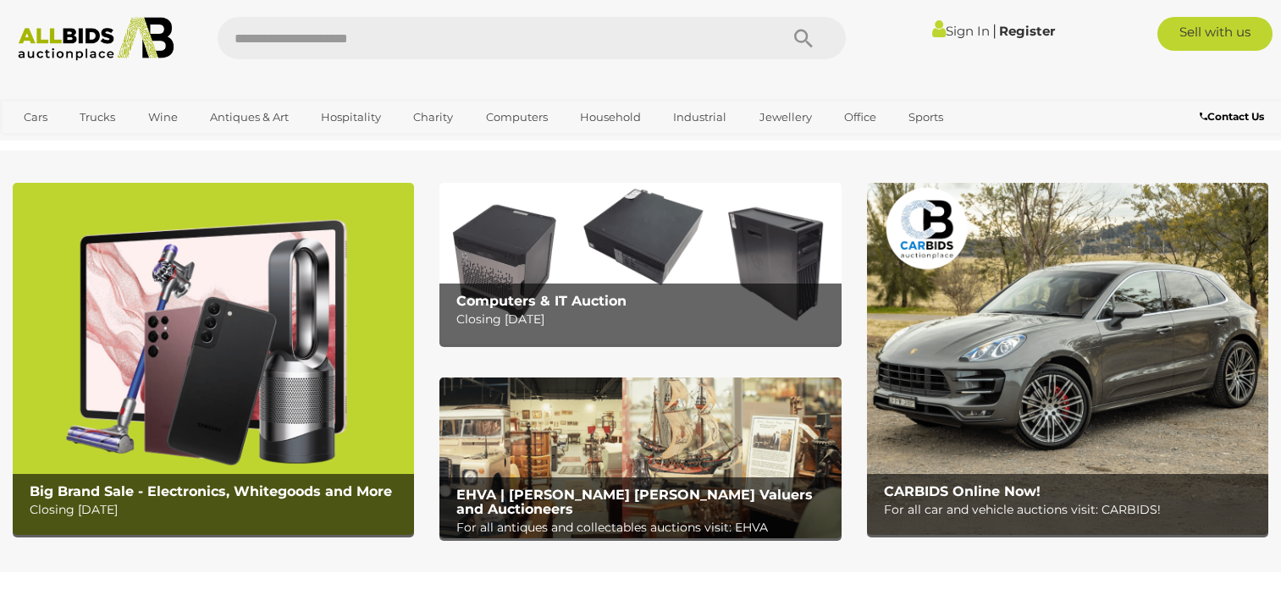
scroll to position [1101, 0]
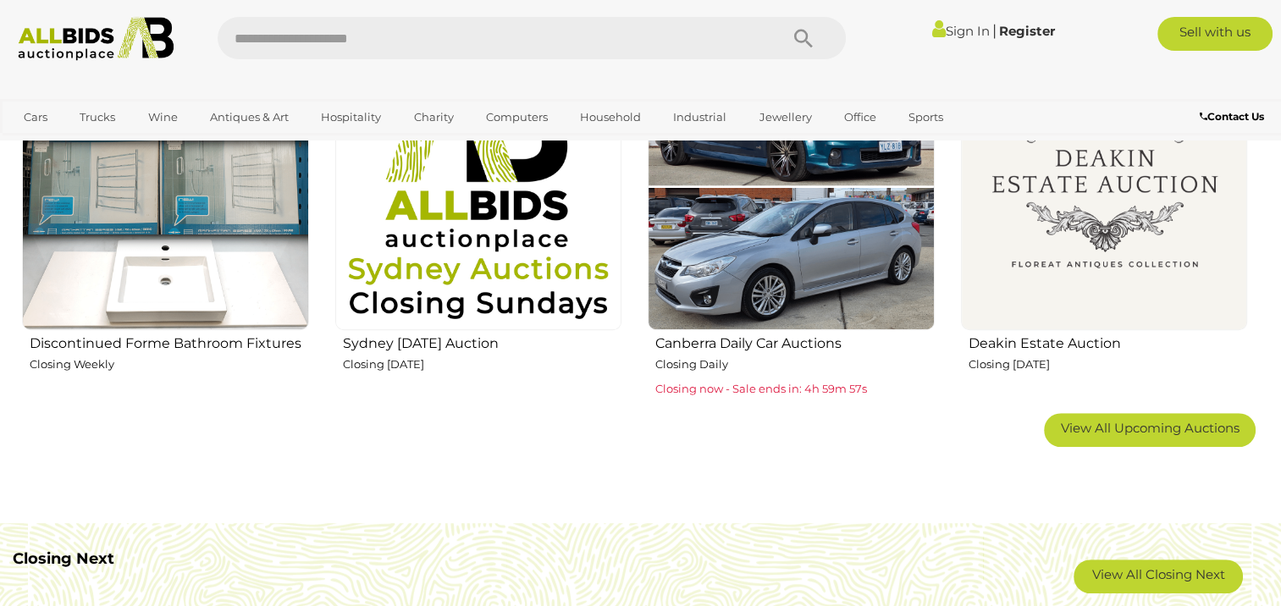
click at [1115, 244] on img at bounding box center [1104, 186] width 287 height 287
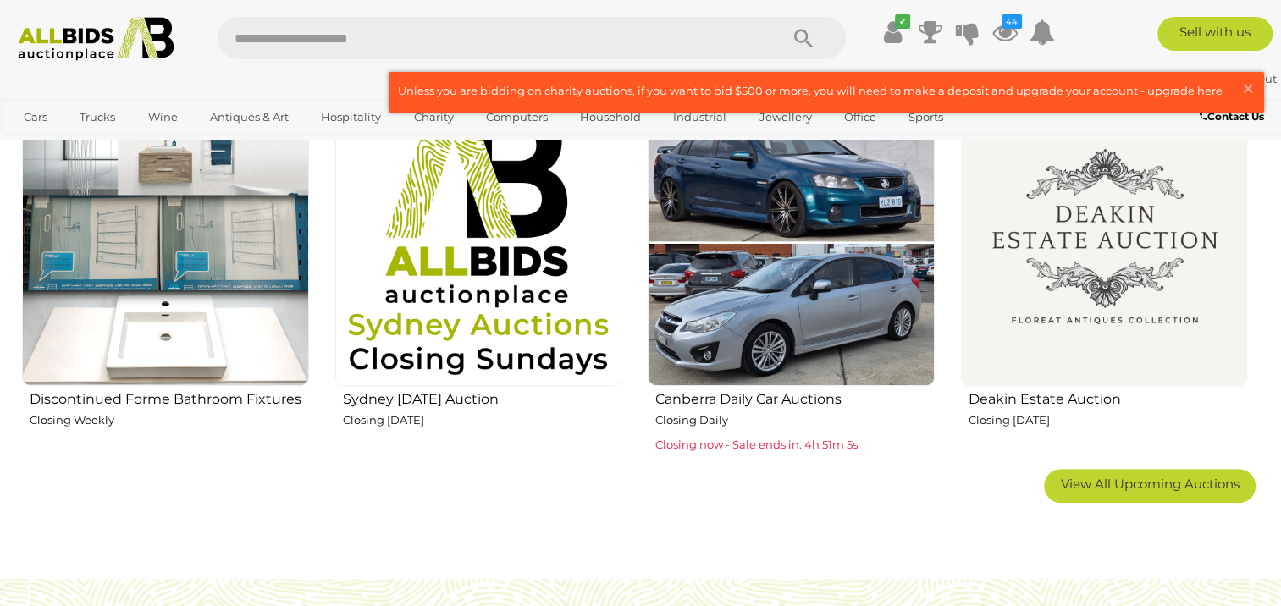
scroll to position [1016, 0]
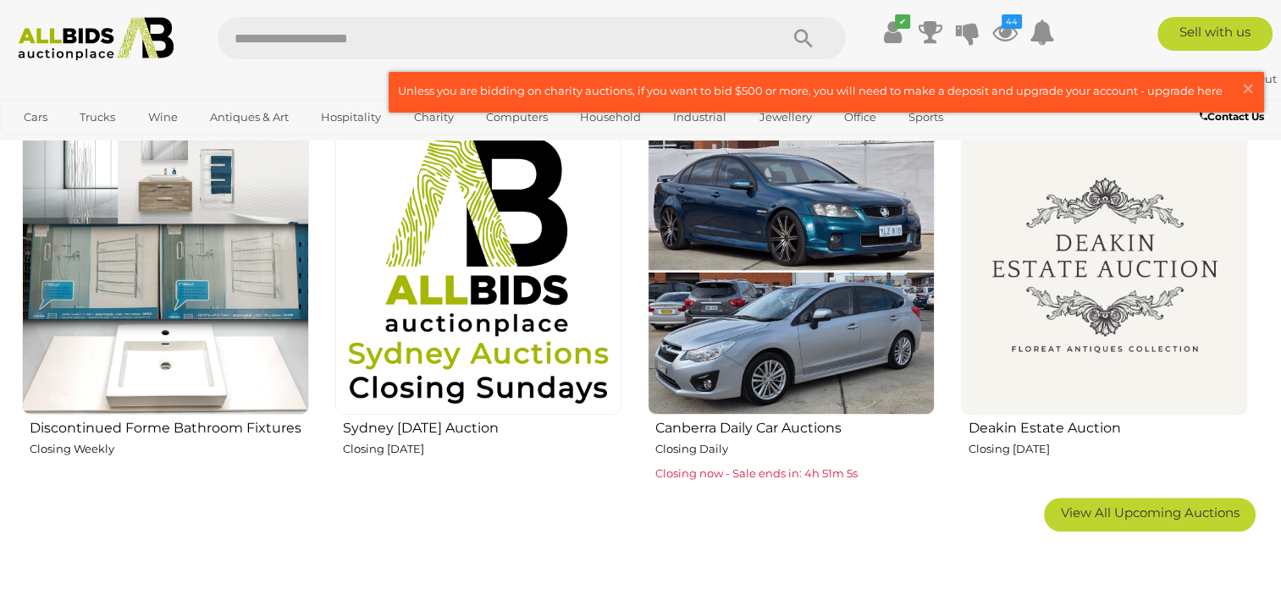
click at [1077, 334] on img at bounding box center [1104, 271] width 287 height 287
click at [999, 32] on icon at bounding box center [1005, 32] width 25 height 30
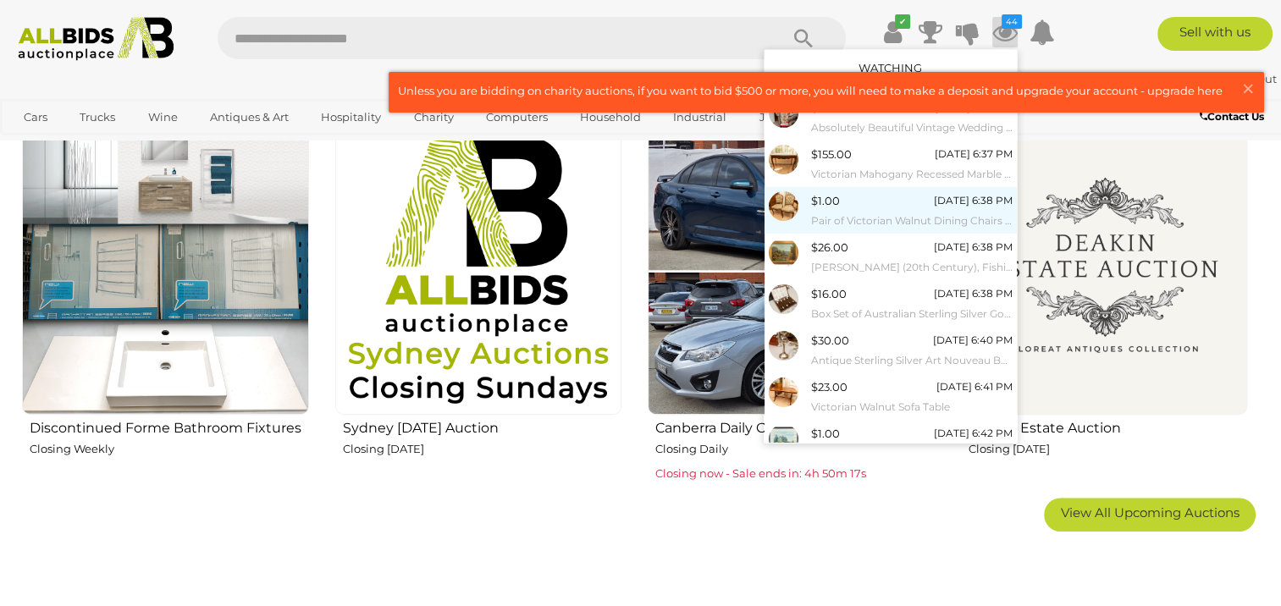
click at [934, 208] on div "[DATE] 6:38 PM" at bounding box center [973, 200] width 79 height 19
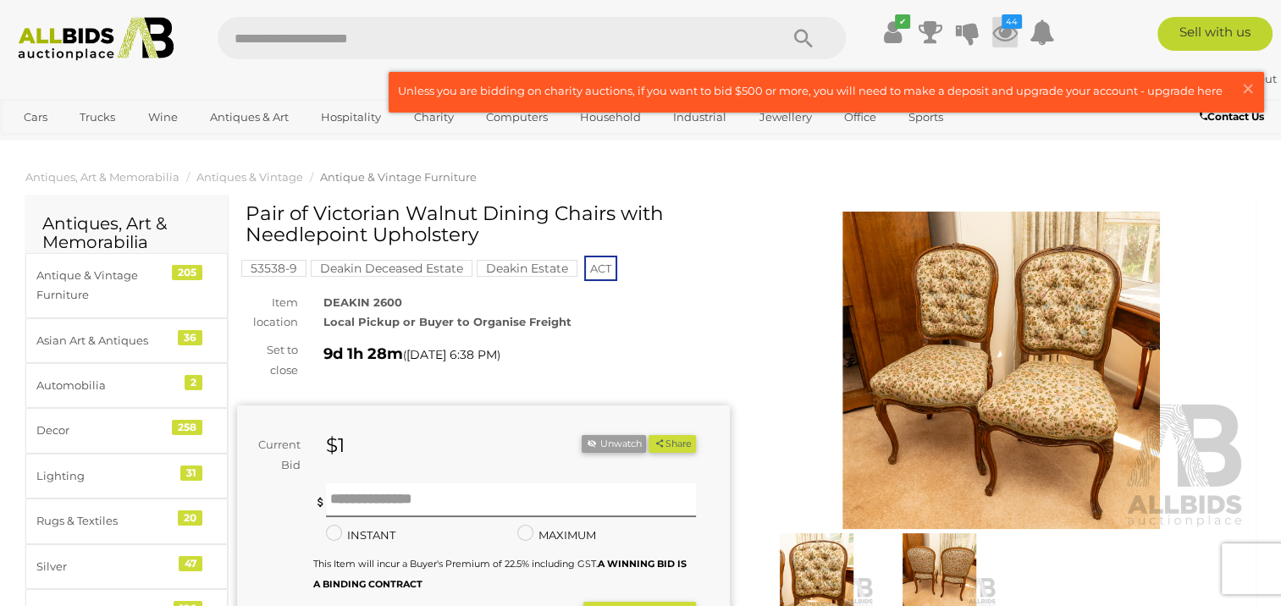
click at [1004, 33] on icon at bounding box center [1005, 32] width 25 height 30
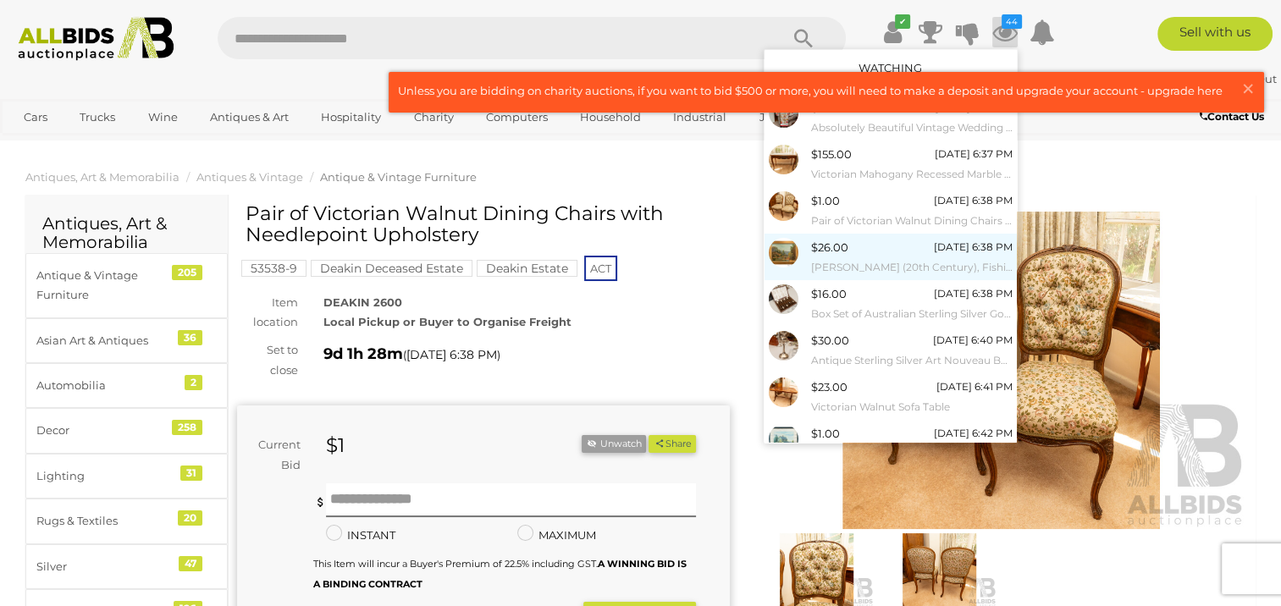
click at [867, 255] on div "$26.00 19/08/2025 6:38 PM R. Webber (20th Century), Fishing, Original Vintage O…" at bounding box center [912, 257] width 202 height 38
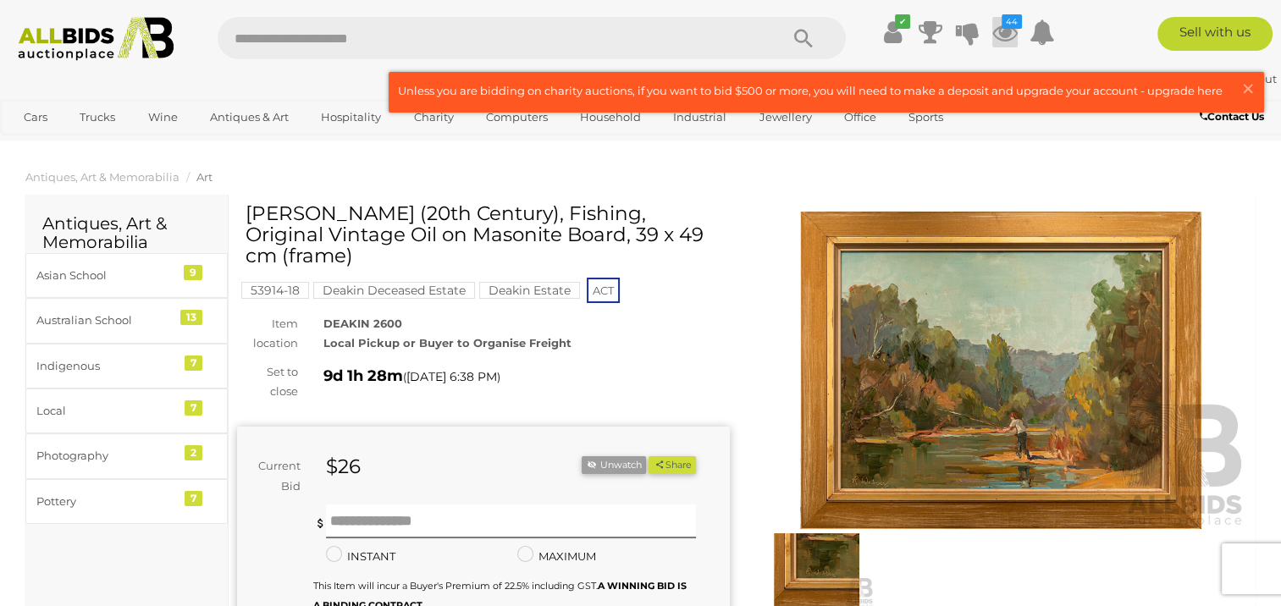
click at [1000, 34] on icon at bounding box center [1005, 32] width 25 height 30
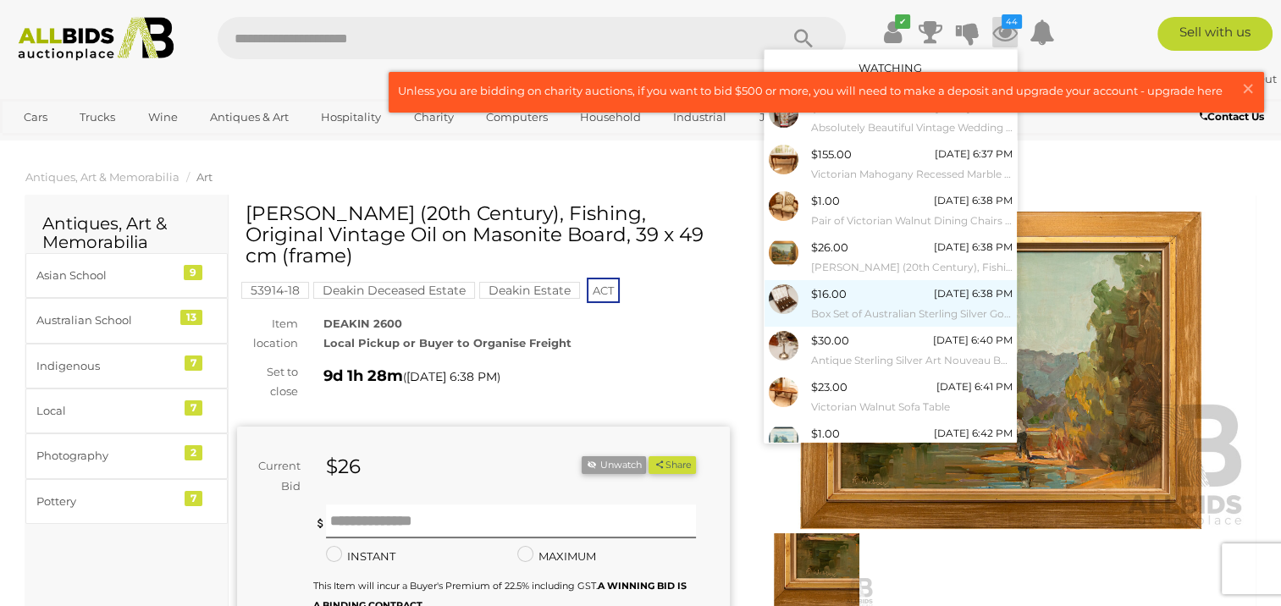
click at [922, 312] on small "Box Set of Australian Sterling Silver Golfing Tea Spoons, Marked F&R, Fairfax &…" at bounding box center [912, 314] width 202 height 19
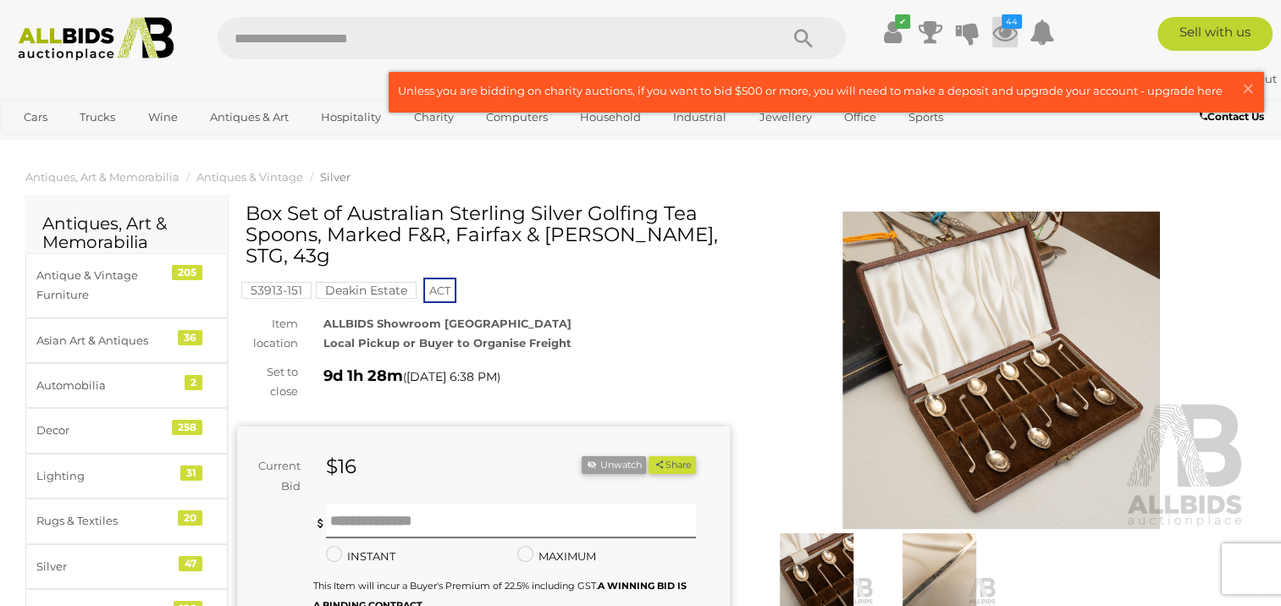
click at [1006, 35] on icon at bounding box center [1005, 32] width 25 height 30
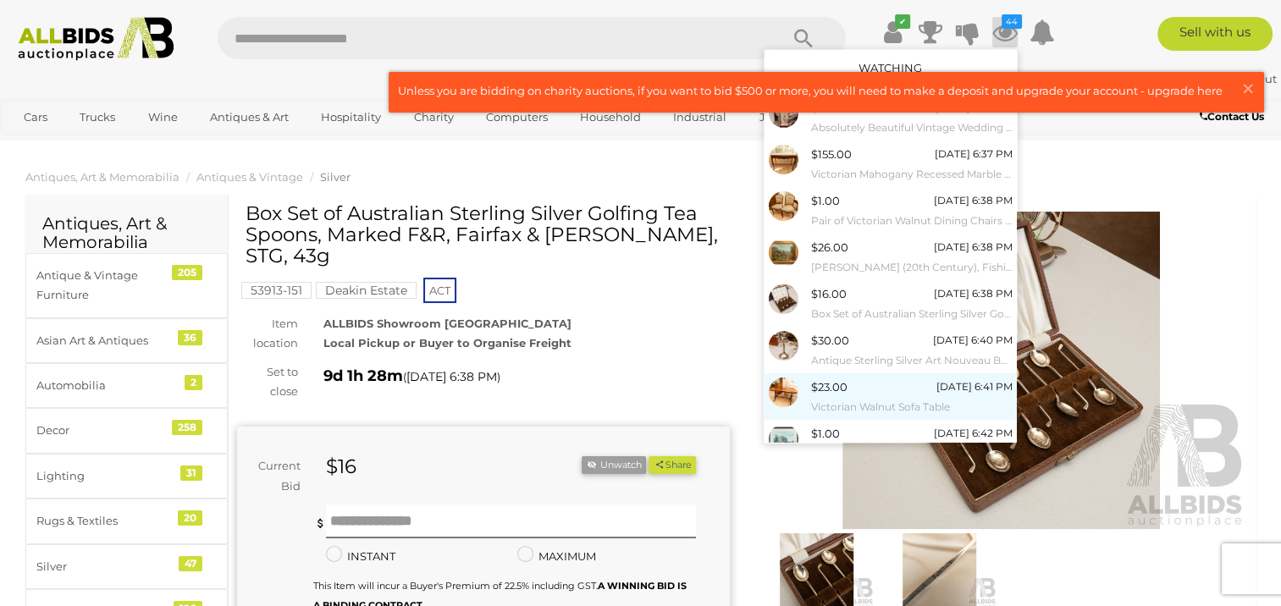
click at [874, 400] on small "Victorian Walnut Sofa Table" at bounding box center [912, 407] width 202 height 19
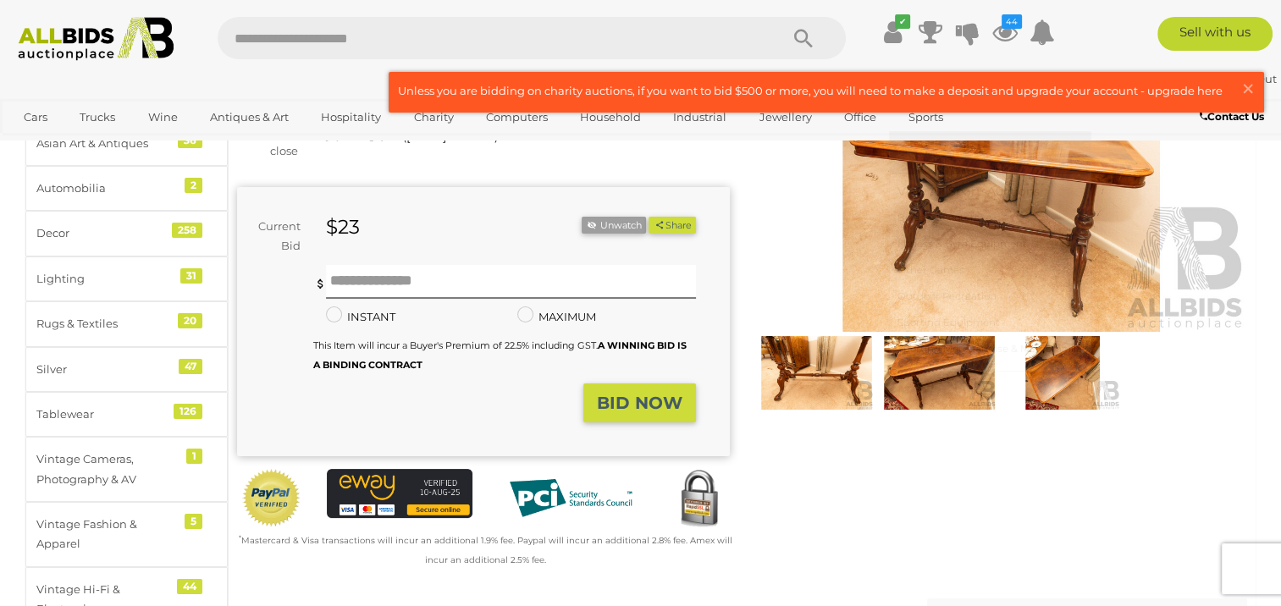
scroll to position [169, 0]
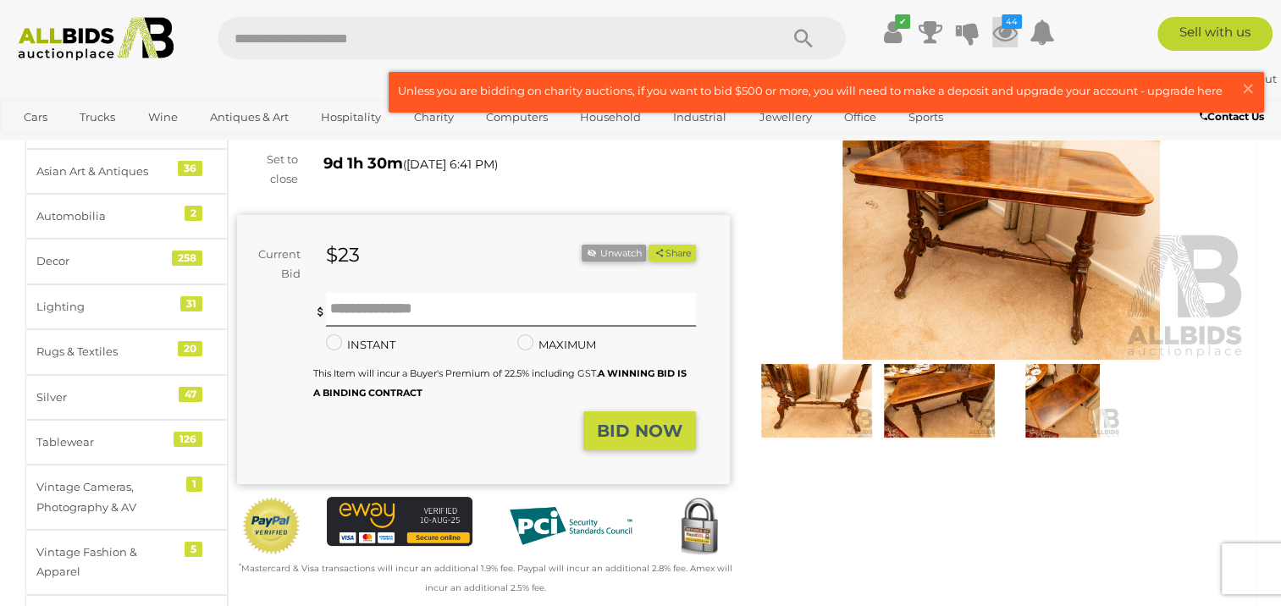
click at [1008, 30] on icon at bounding box center [1005, 32] width 25 height 30
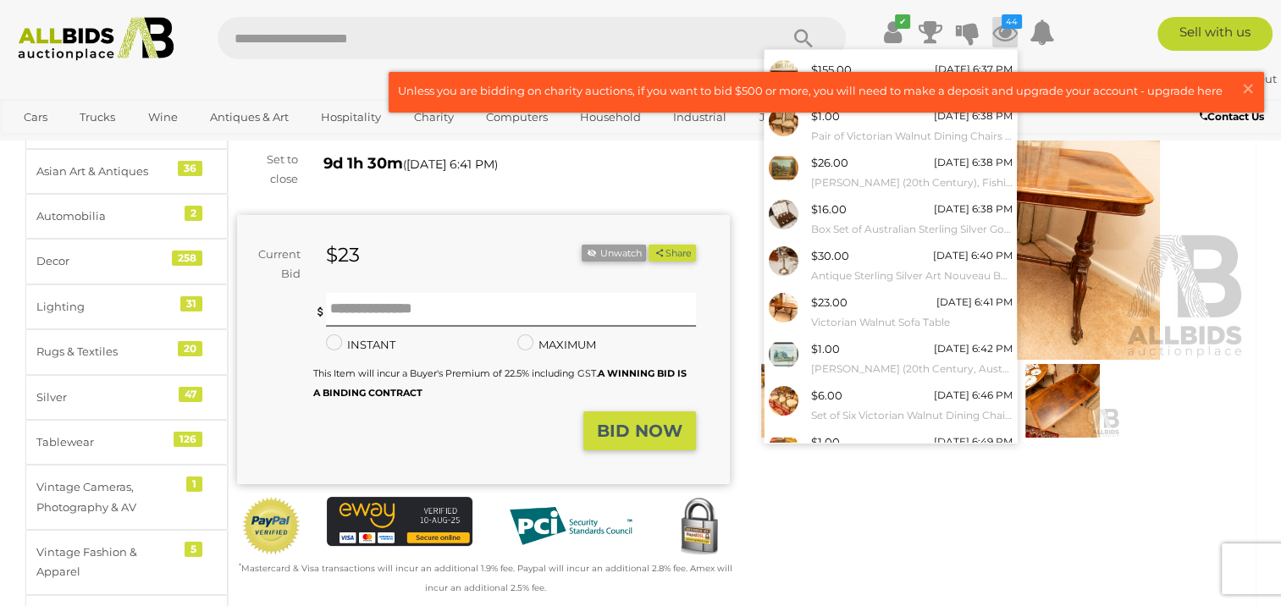
scroll to position [146, 0]
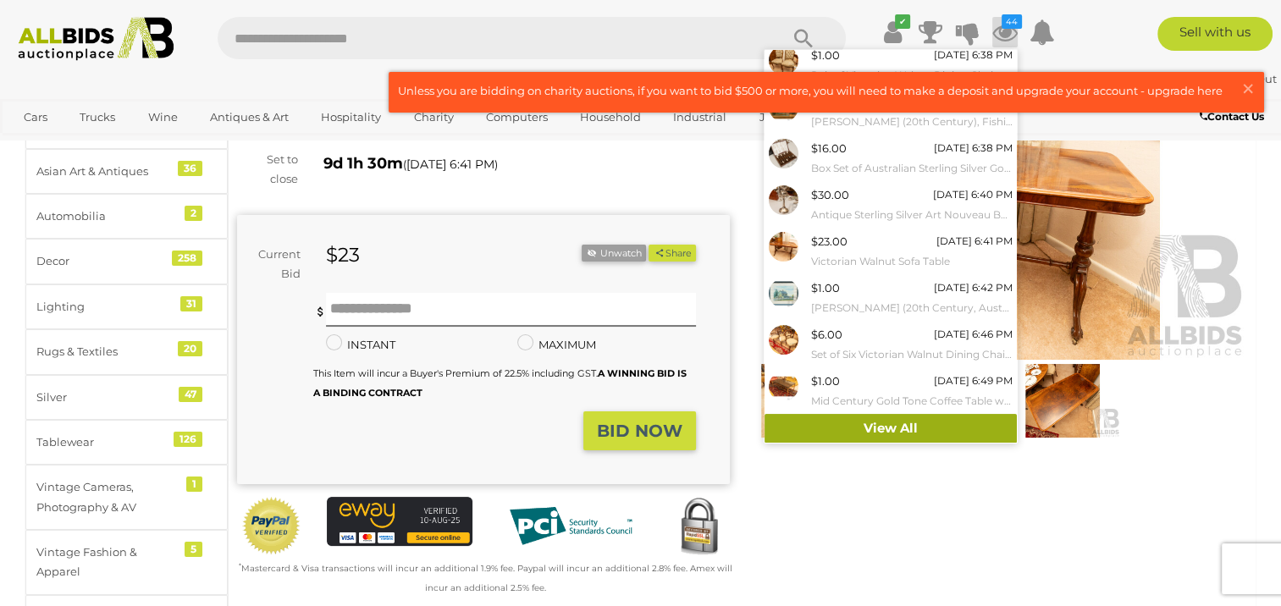
click at [895, 427] on link "View All" at bounding box center [891, 429] width 252 height 30
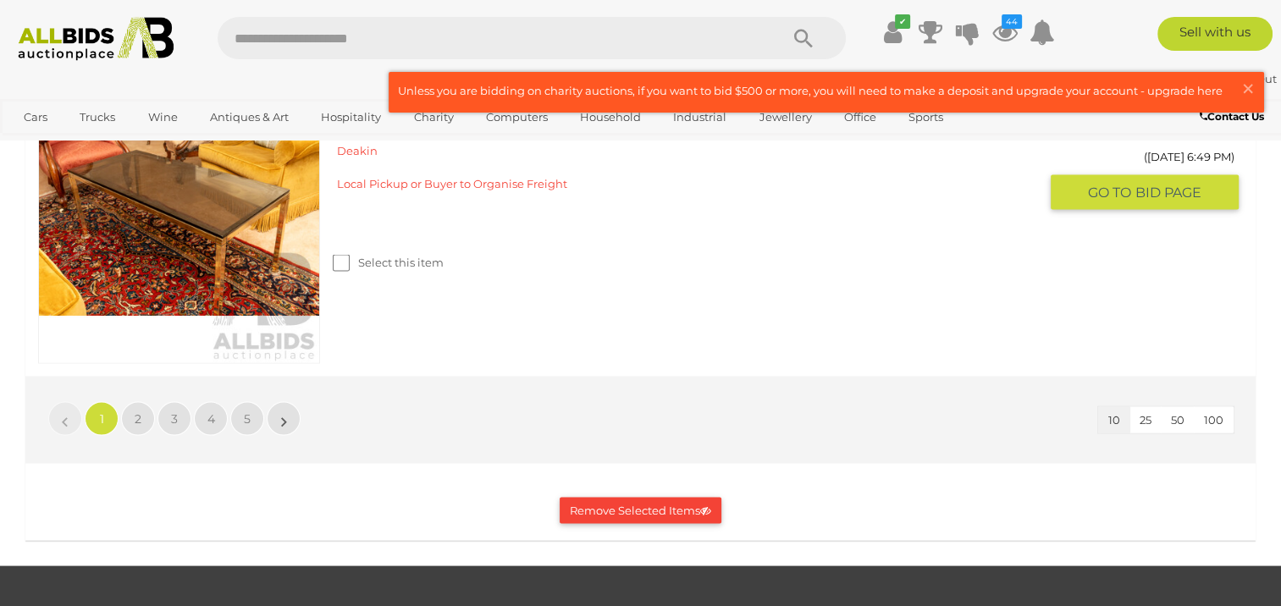
scroll to position [3279, 0]
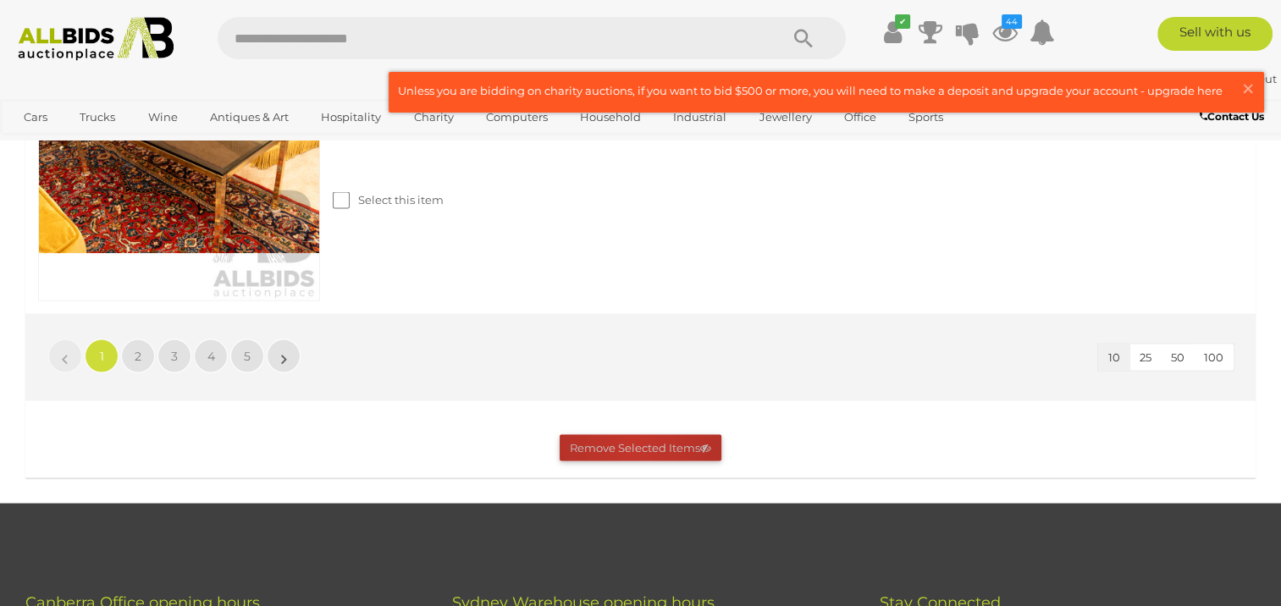
click at [632, 443] on button "Remove Selected Items" at bounding box center [641, 448] width 162 height 26
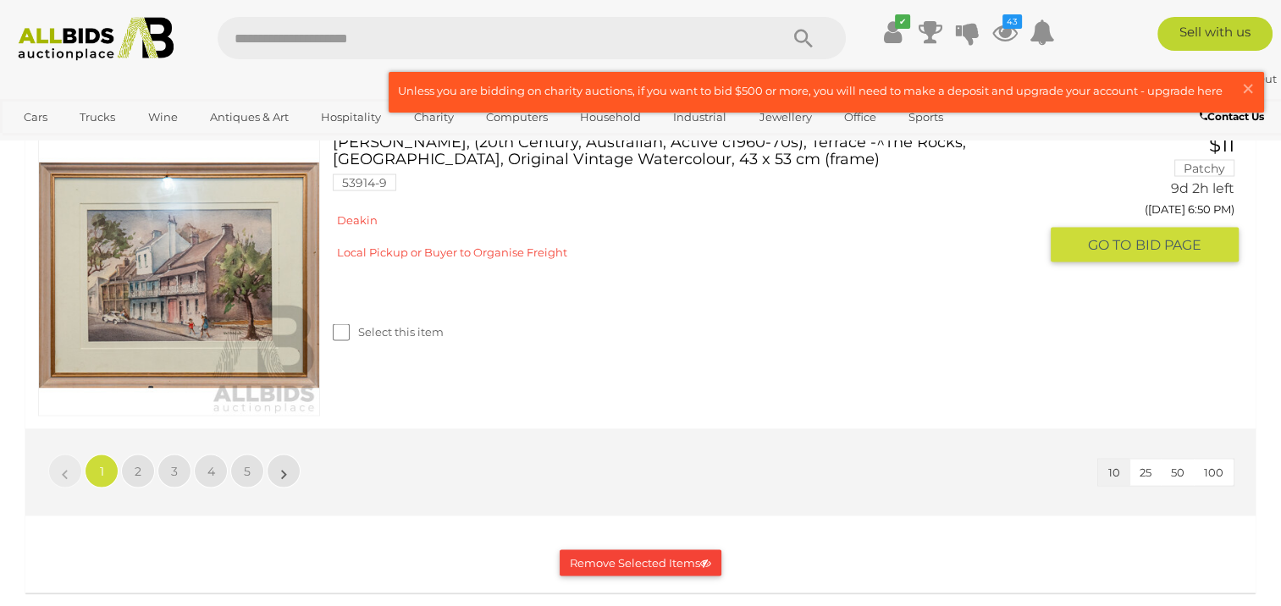
scroll to position [3194, 0]
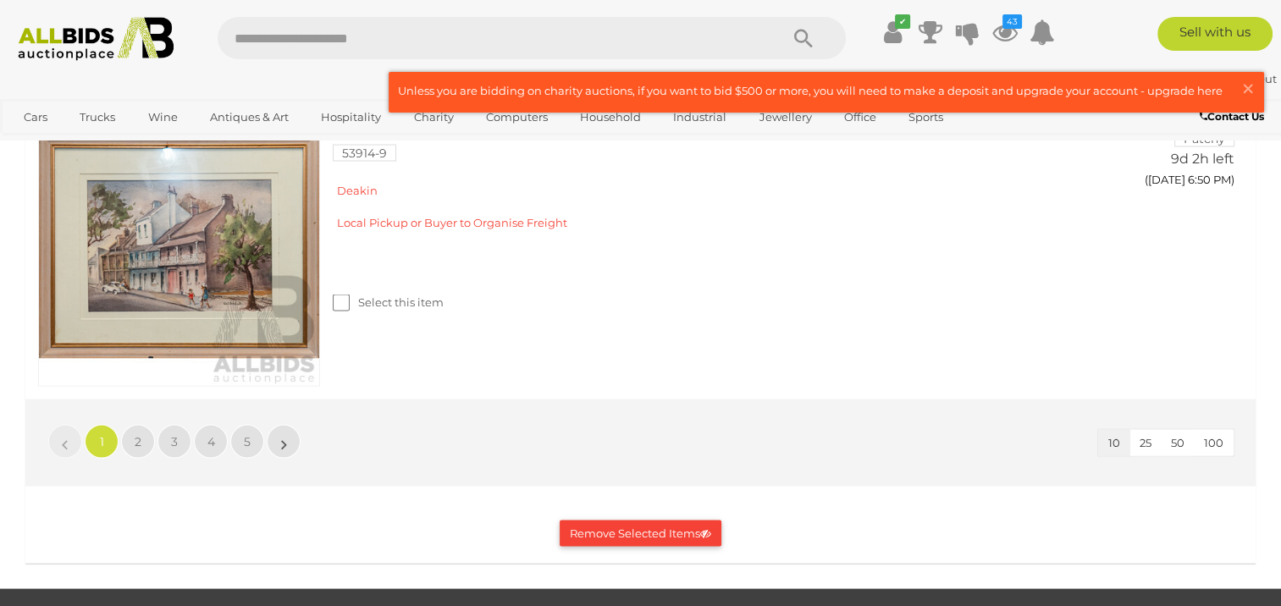
click at [647, 528] on button "Remove Selected Items" at bounding box center [641, 533] width 162 height 26
click at [627, 528] on button "Remove Selected Items" at bounding box center [641, 533] width 162 height 26
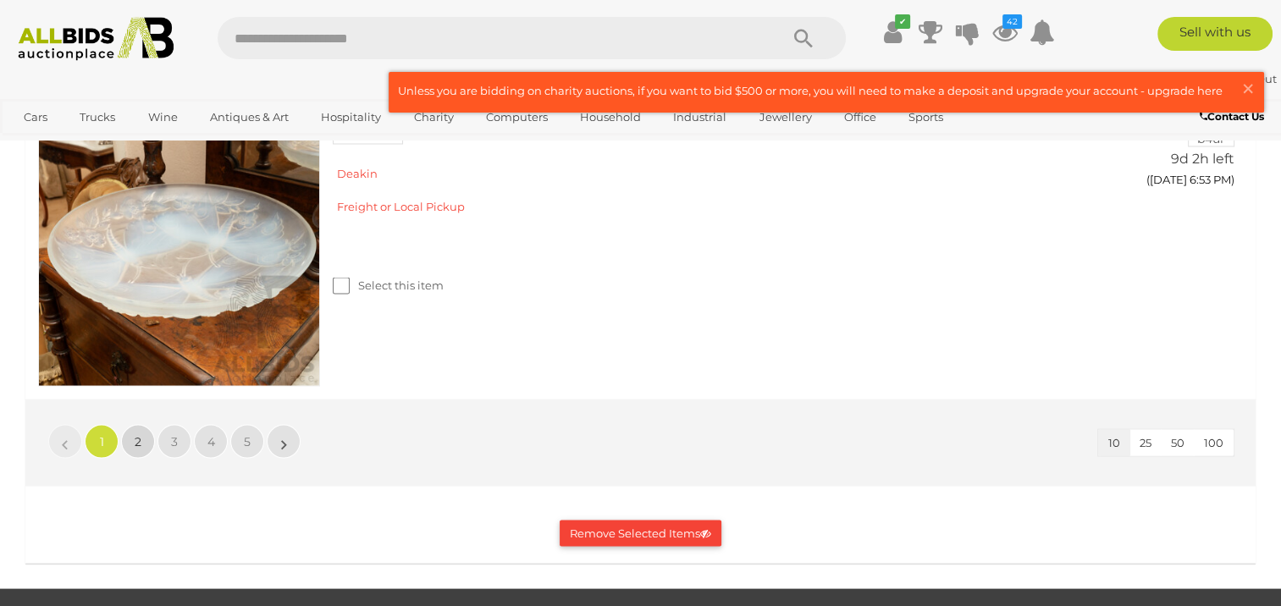
click at [129, 430] on link "2" at bounding box center [138, 441] width 34 height 34
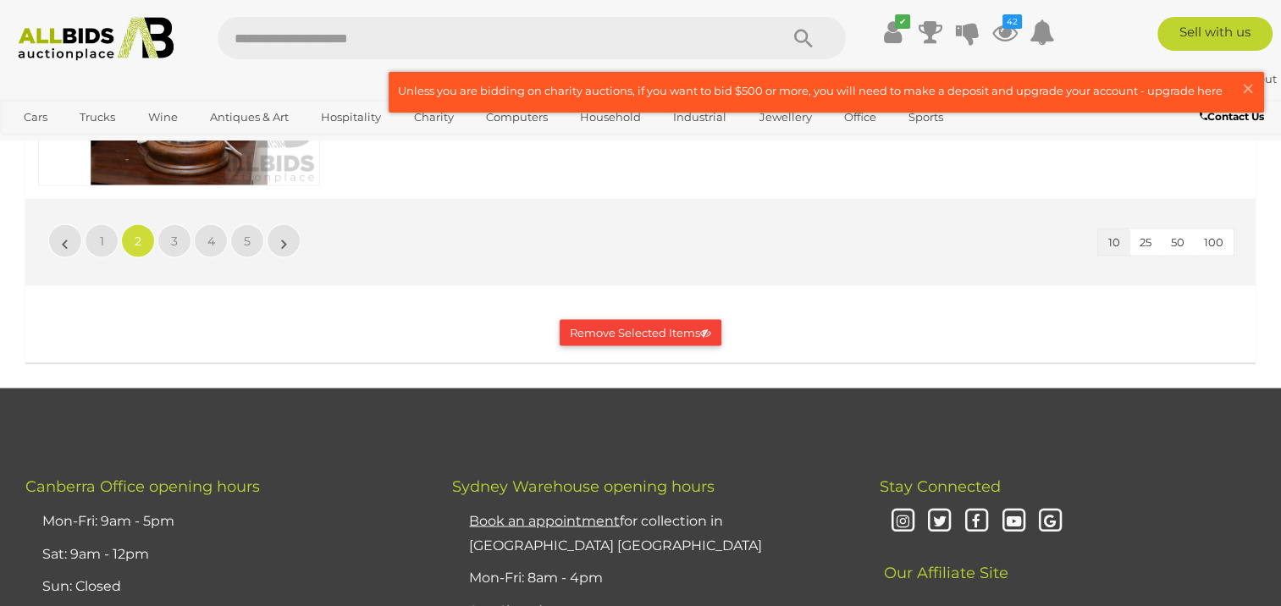
scroll to position [3134, 0]
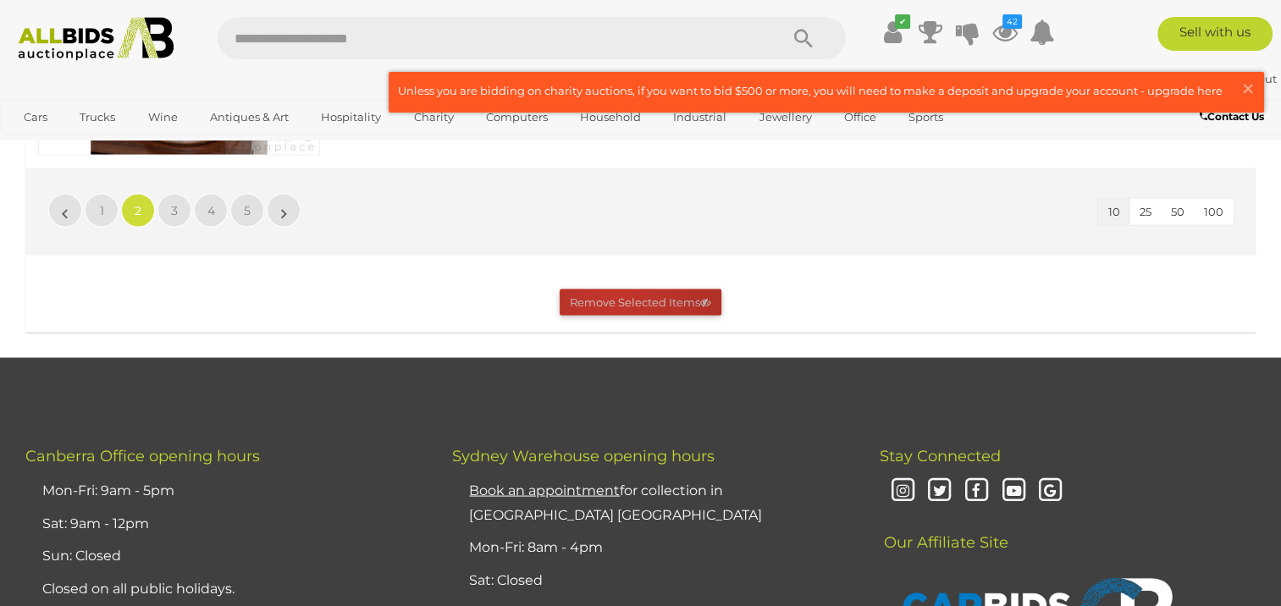
click at [613, 315] on button "Remove Selected Items" at bounding box center [641, 302] width 162 height 26
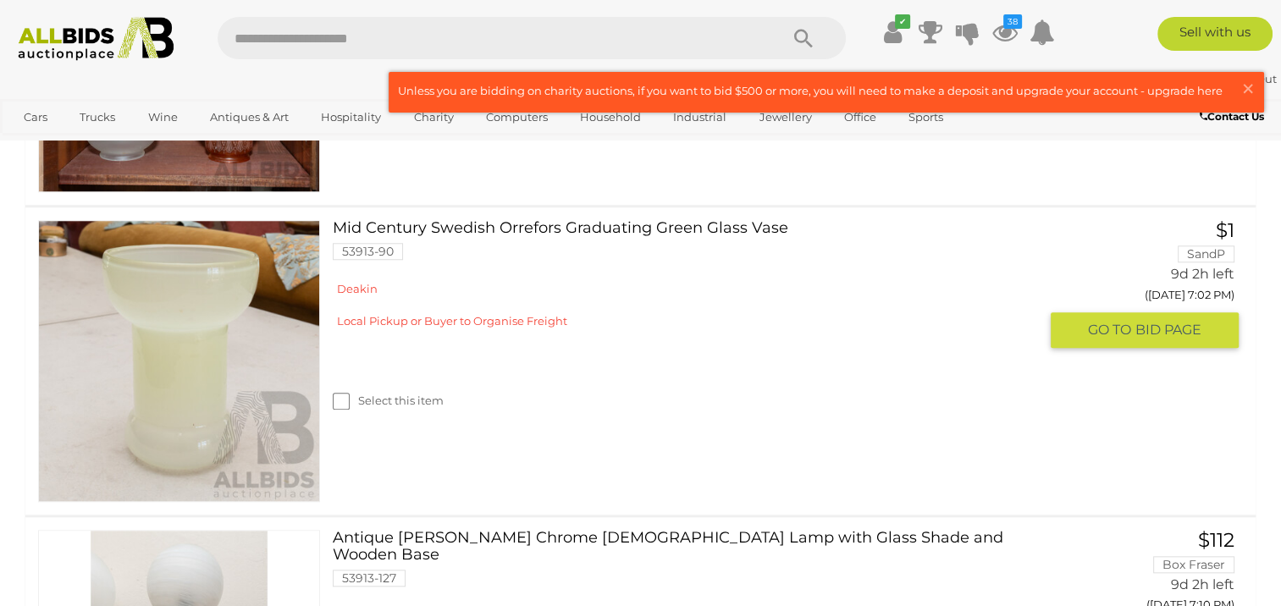
scroll to position [1609, 0]
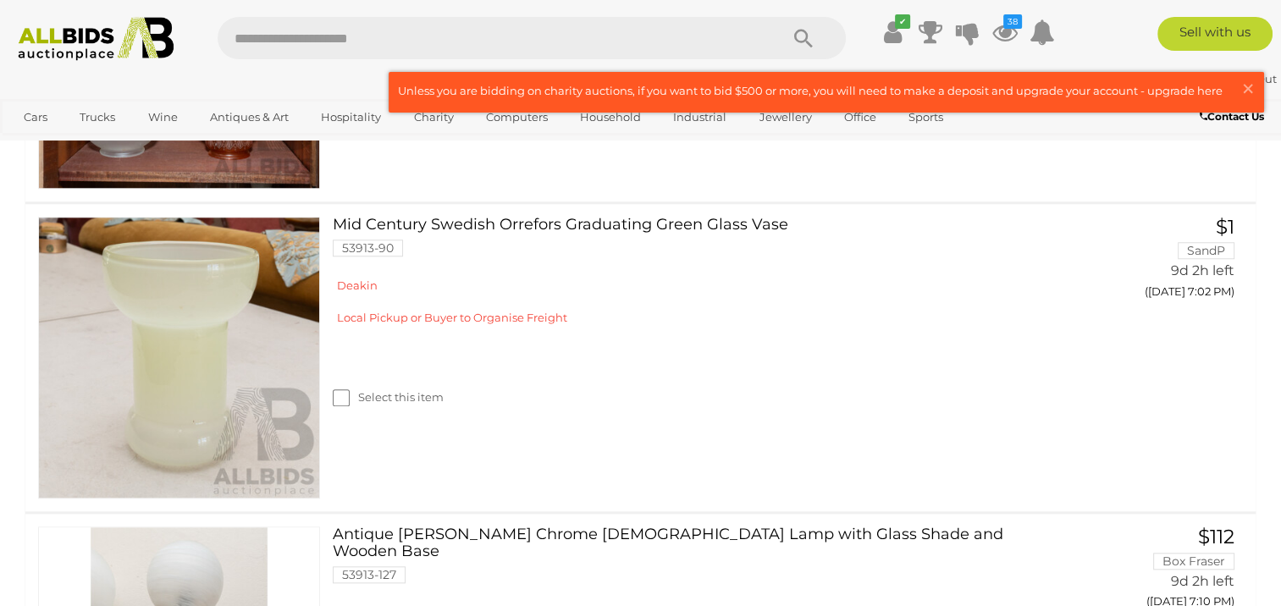
click at [339, 120] on div "Select this item" at bounding box center [692, 82] width 718 height 75
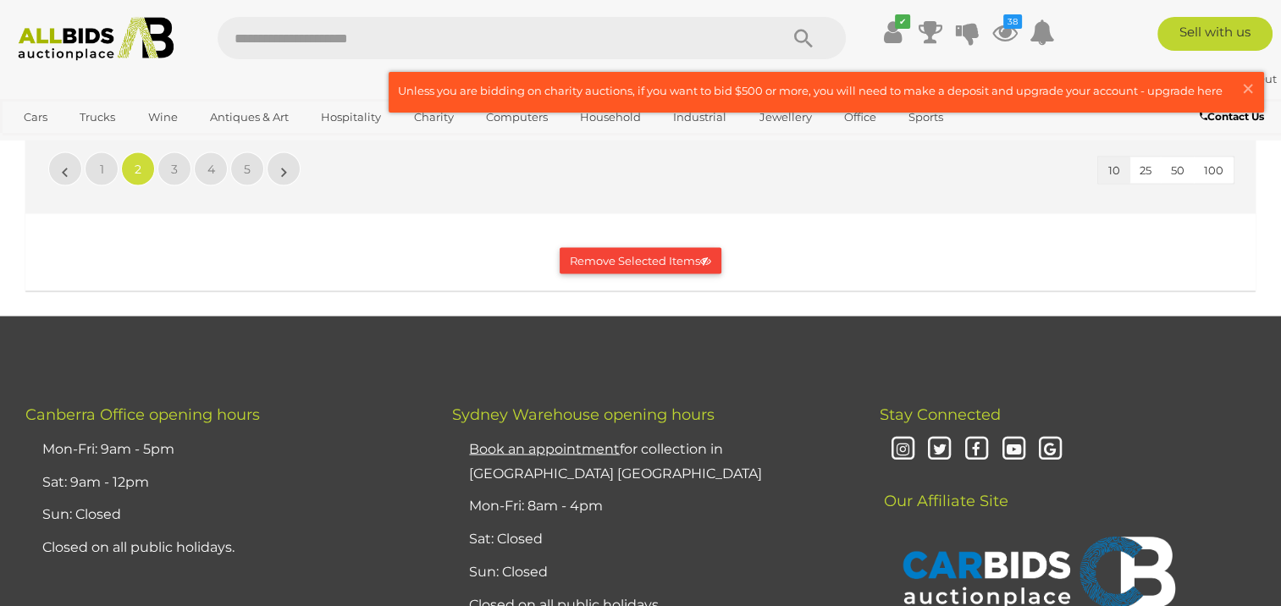
scroll to position [3134, 0]
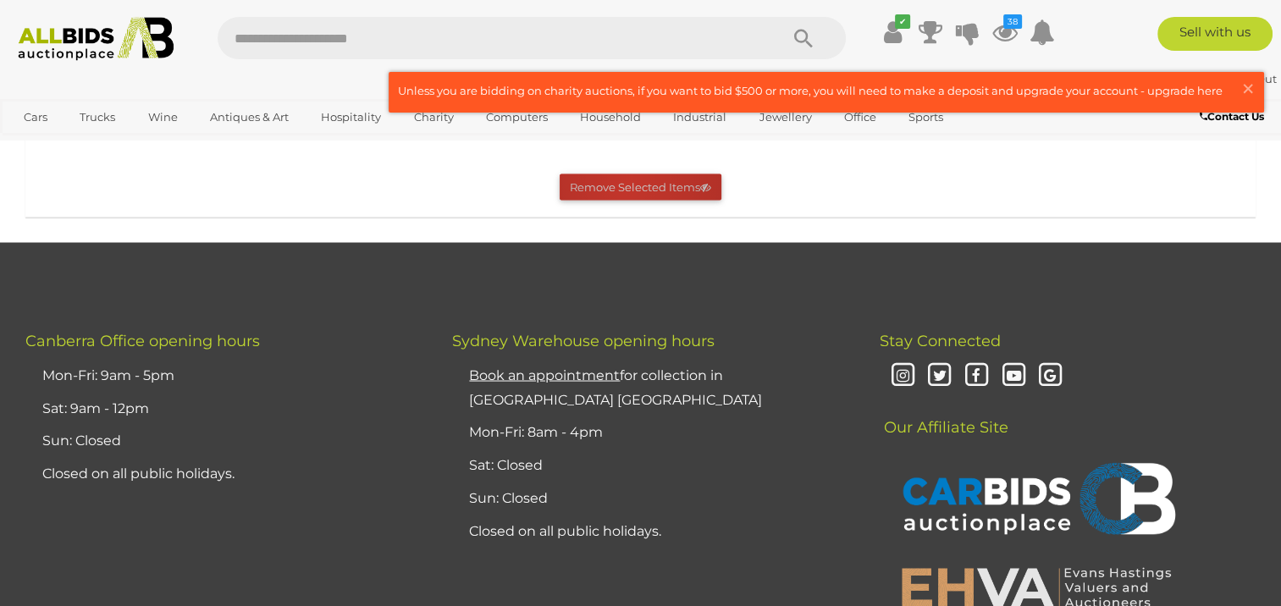
click at [627, 200] on button "Remove Selected Items" at bounding box center [641, 187] width 162 height 26
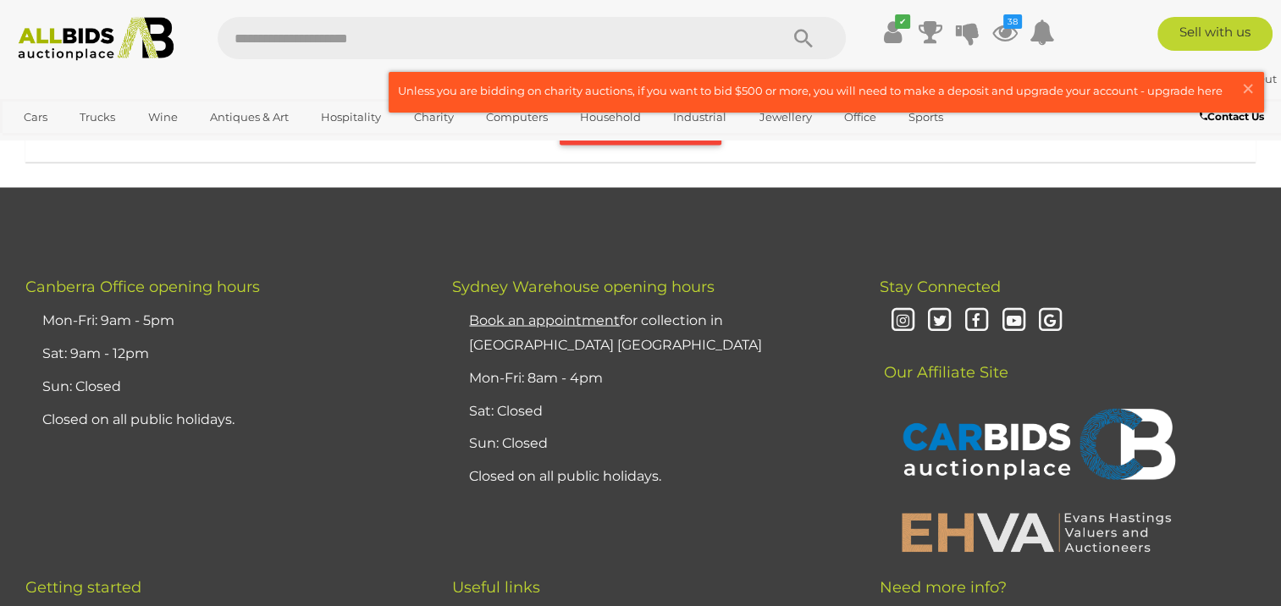
click at [248, 47] on span "5" at bounding box center [247, 39] width 7 height 15
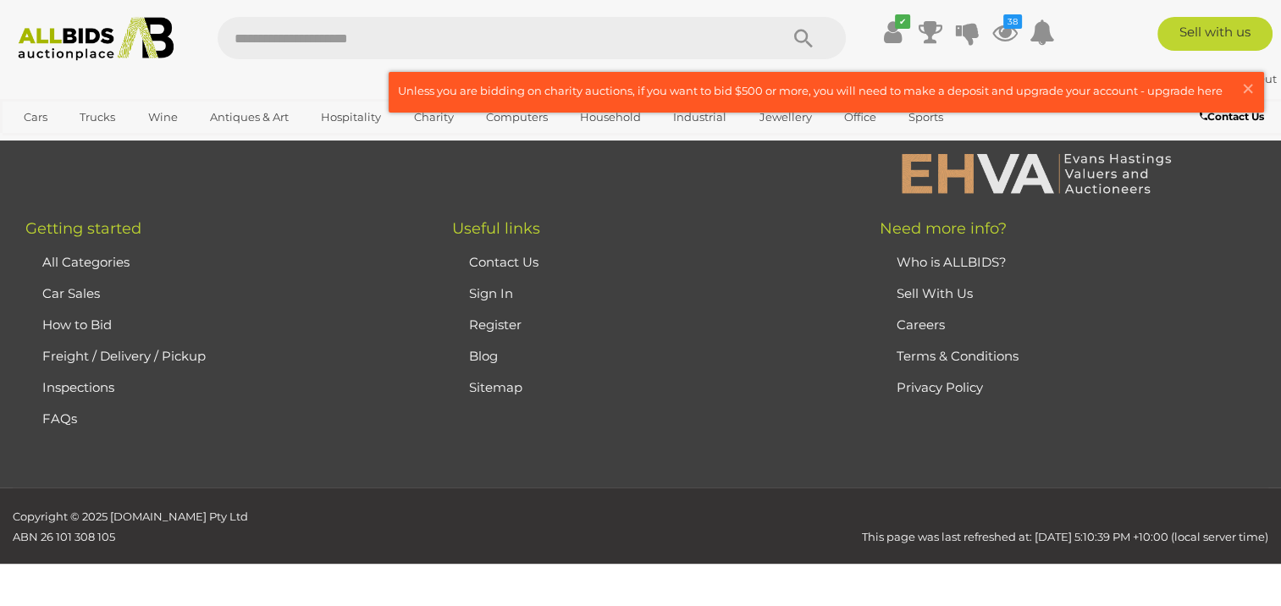
scroll to position [844, 0]
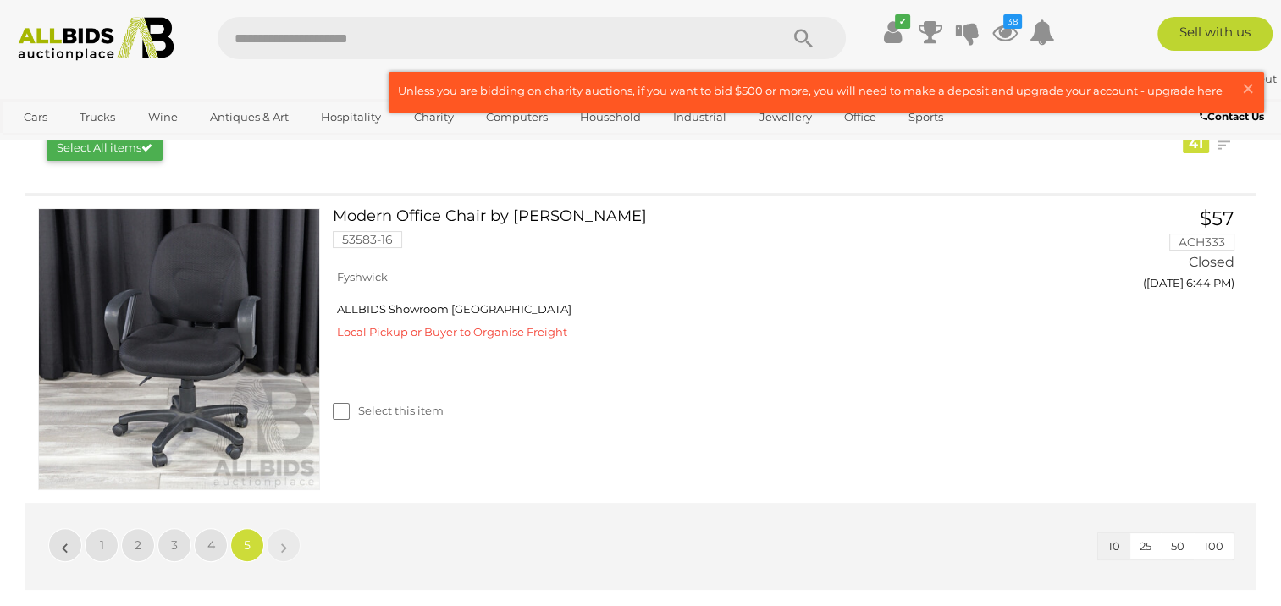
scroll to position [339, 0]
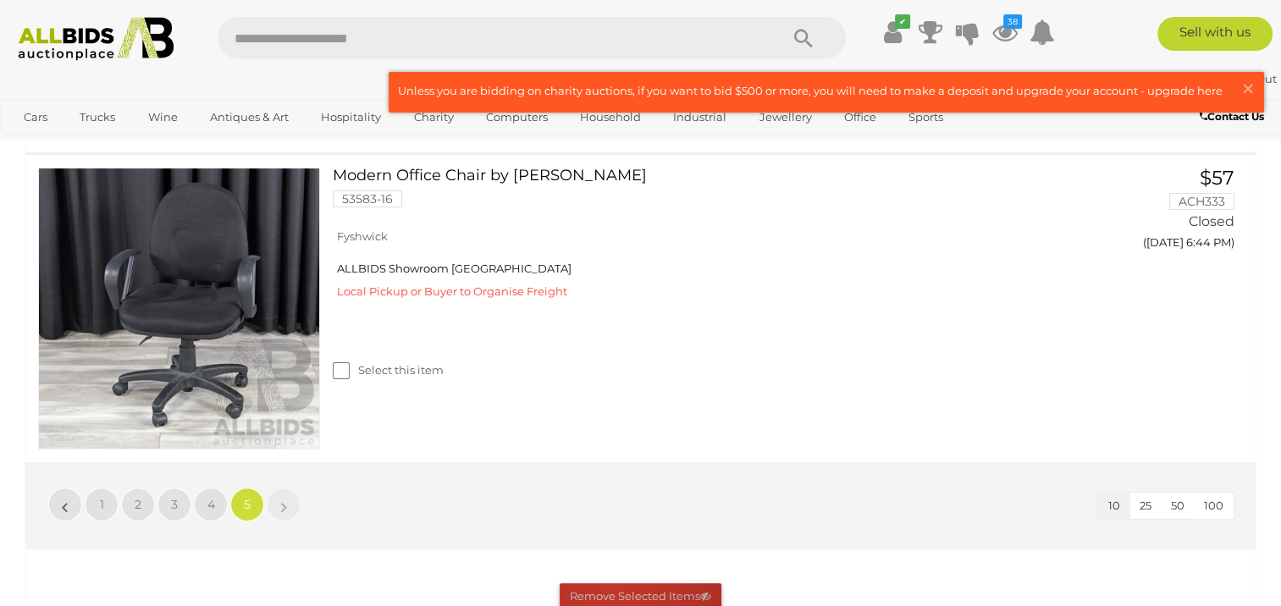
click at [611, 590] on button "Remove Selected Items" at bounding box center [641, 597] width 162 height 26
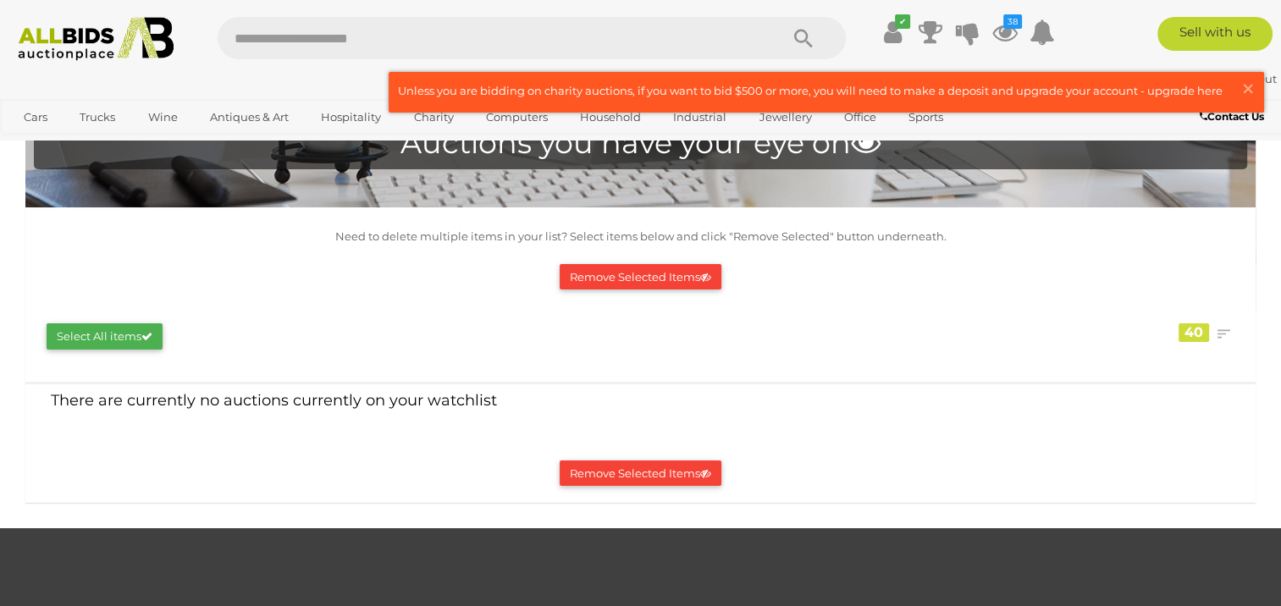
scroll to position [0, 0]
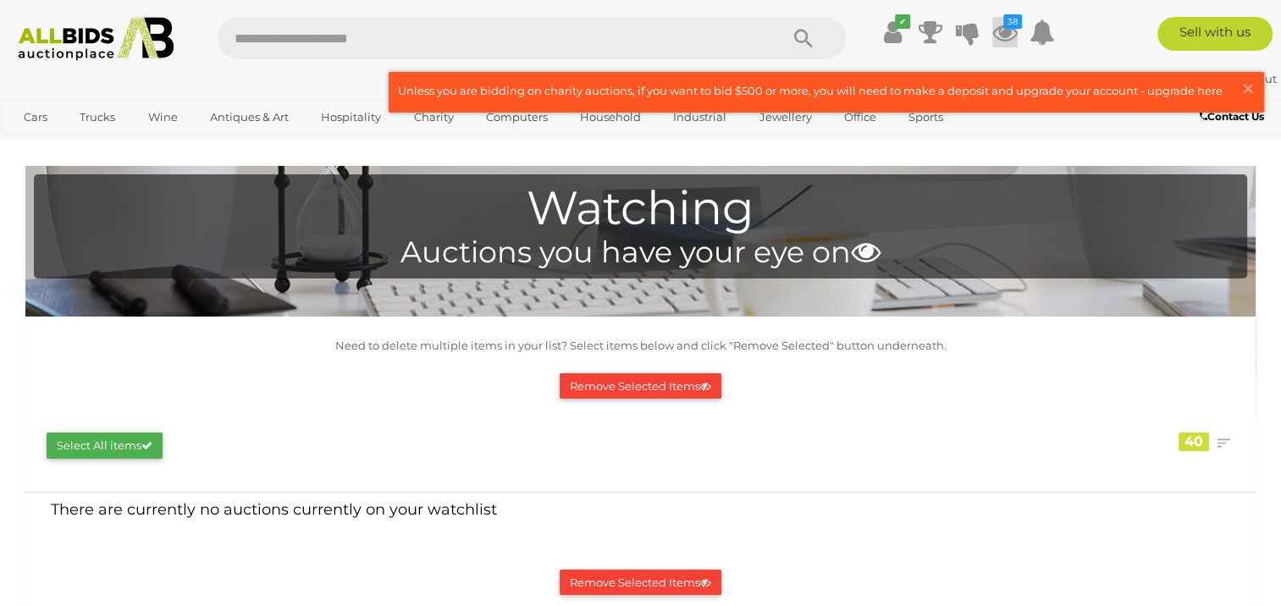
click at [1004, 32] on icon at bounding box center [1005, 32] width 25 height 30
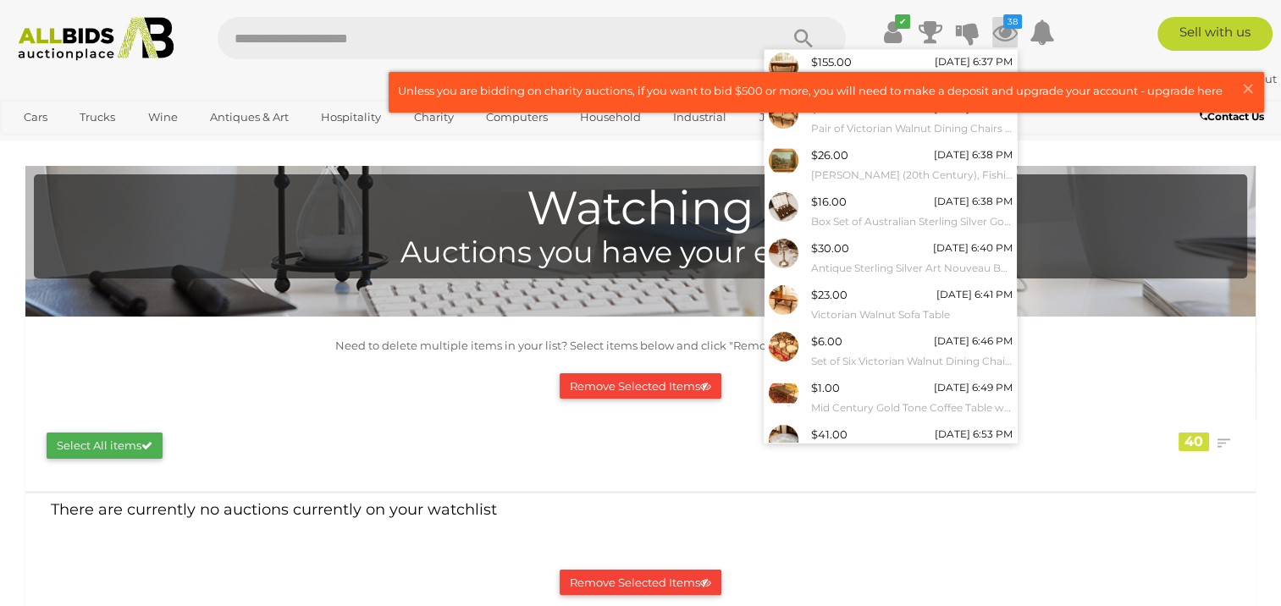
scroll to position [146, 0]
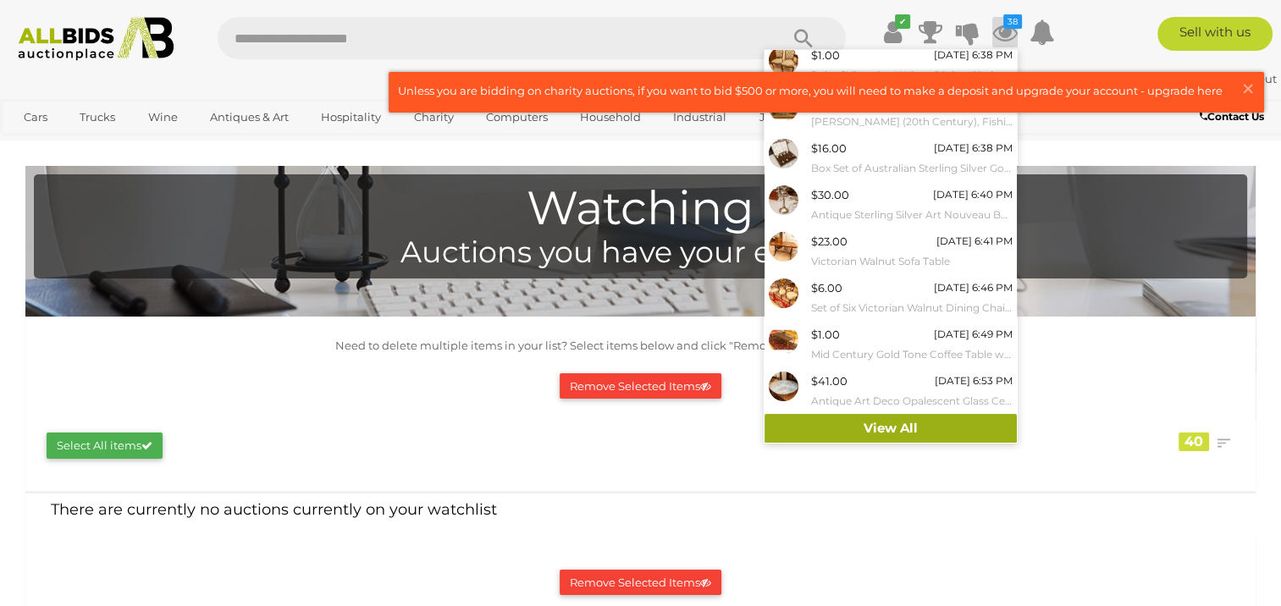
click at [893, 424] on link "View All" at bounding box center [891, 429] width 252 height 30
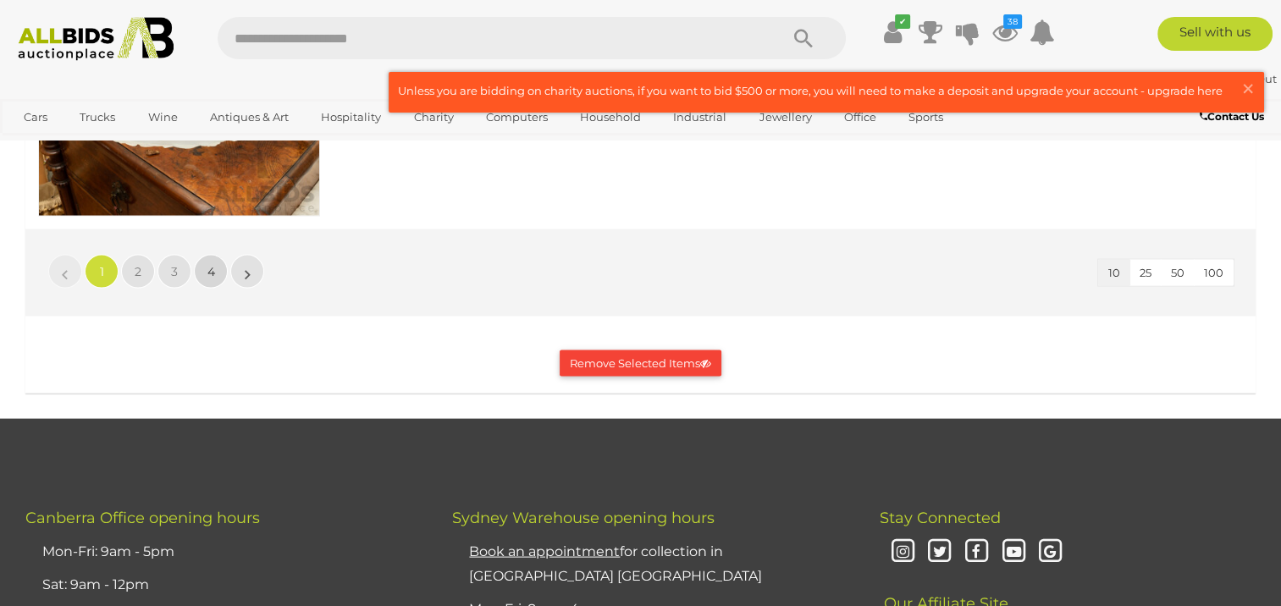
click at [212, 264] on span "4" at bounding box center [212, 271] width 8 height 15
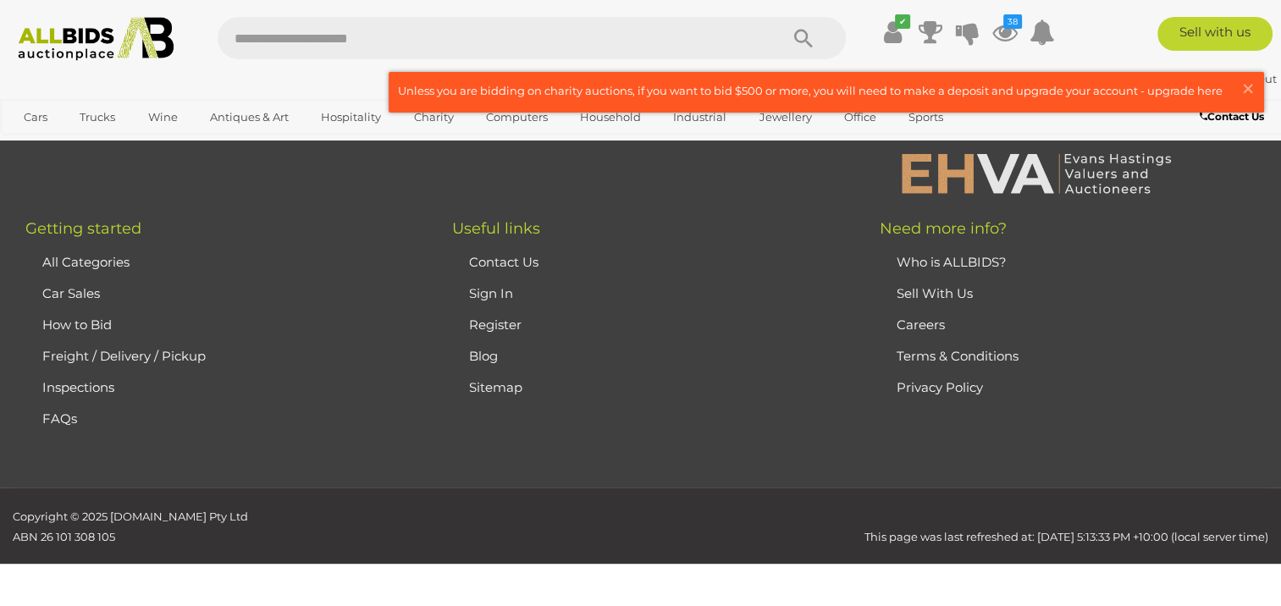
scroll to position [844, 0]
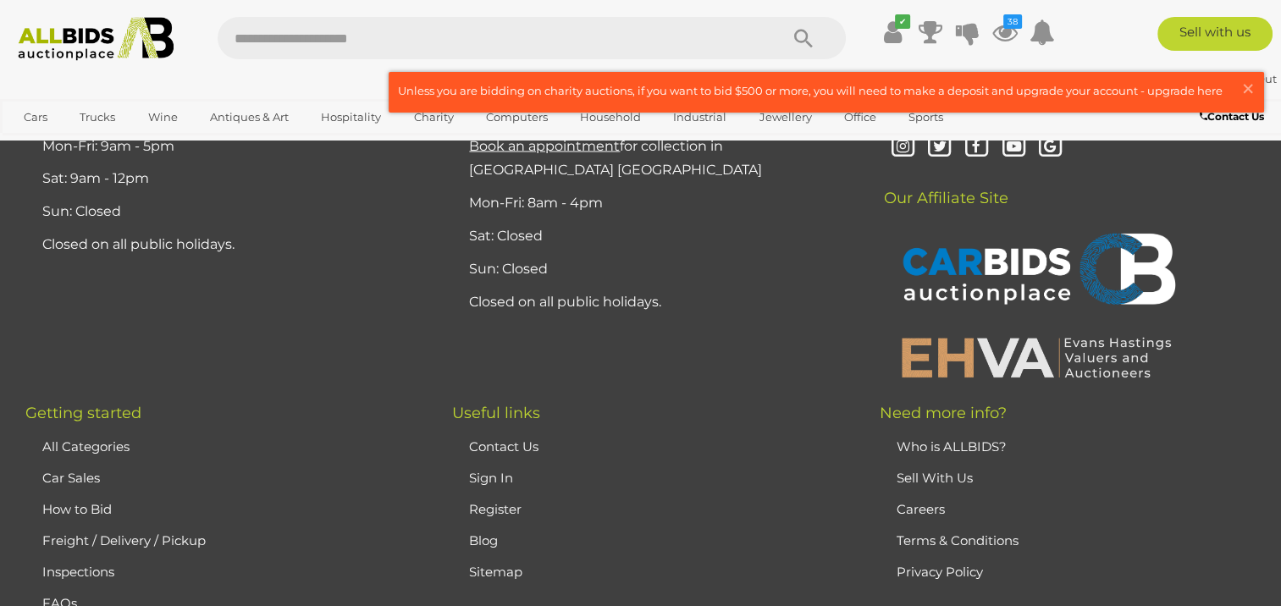
scroll to position [3218, 0]
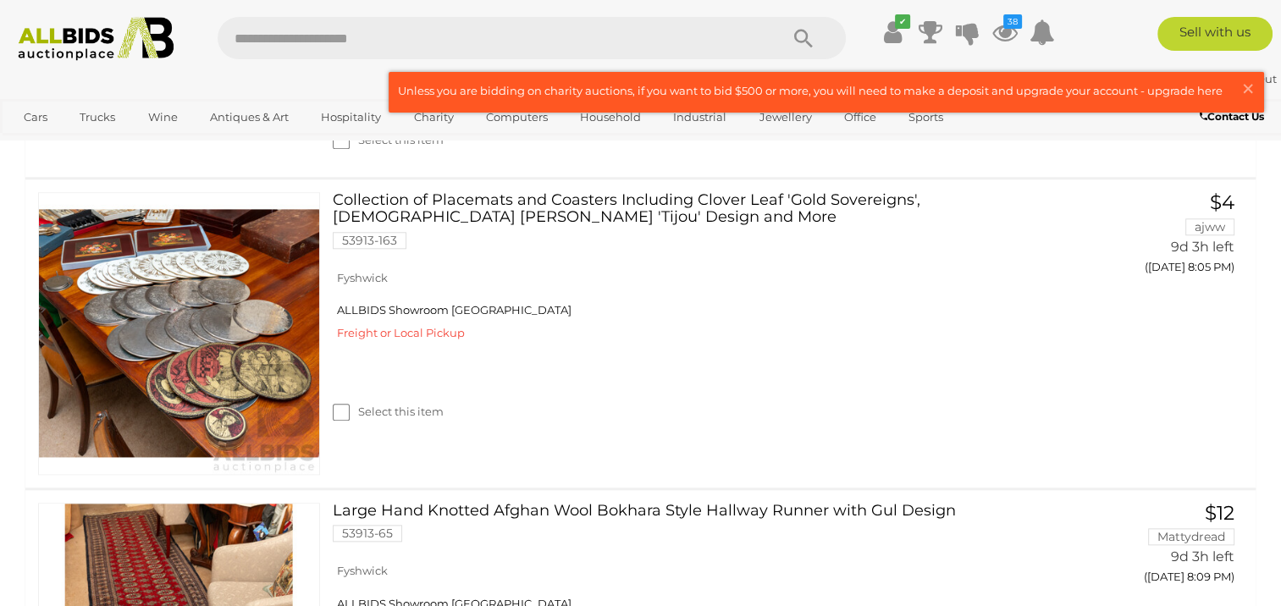
scroll to position [1779, 0]
